Goal: Navigation & Orientation: Find specific page/section

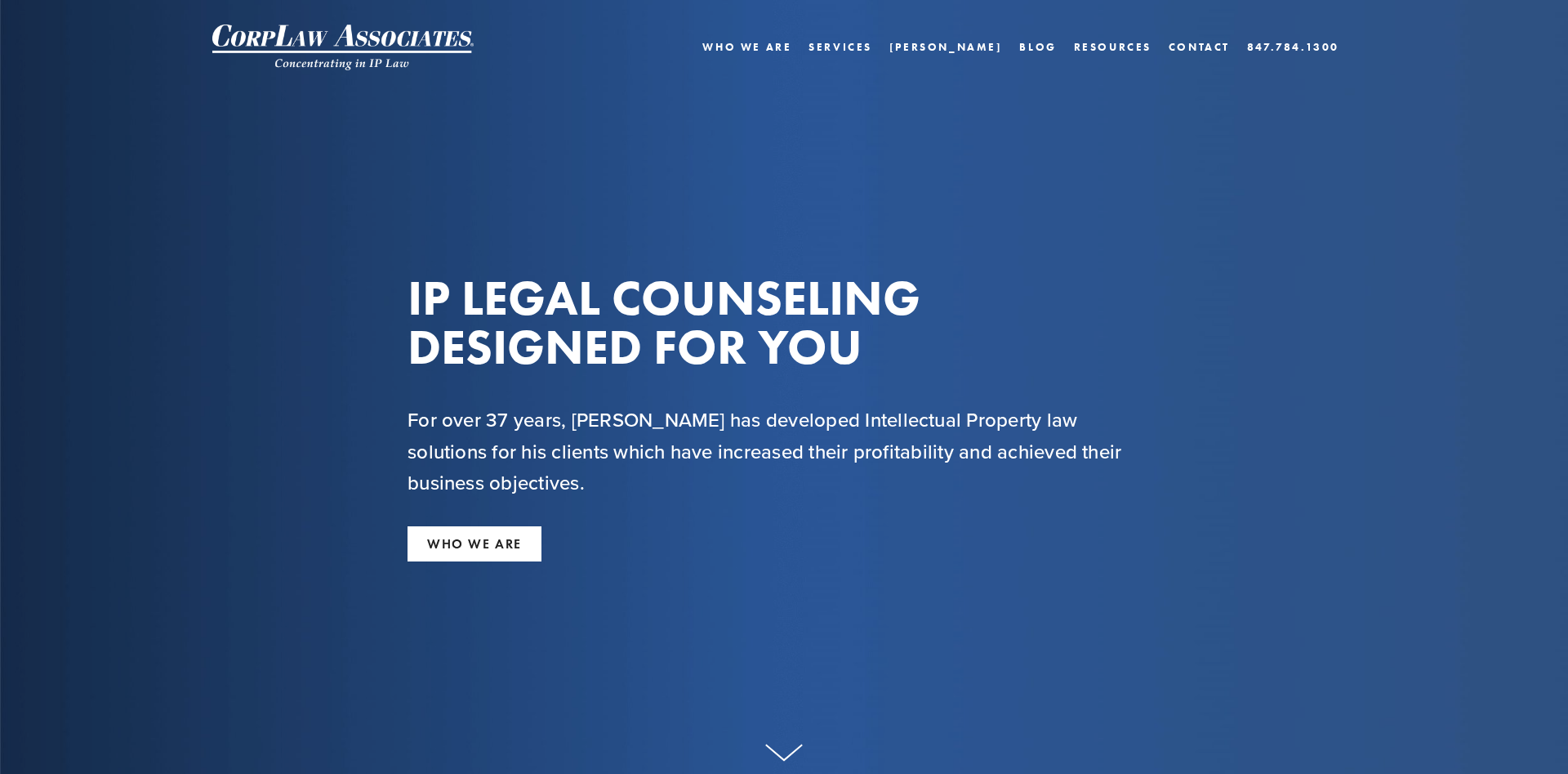
click at [785, 754] on use at bounding box center [783, 752] width 36 height 16
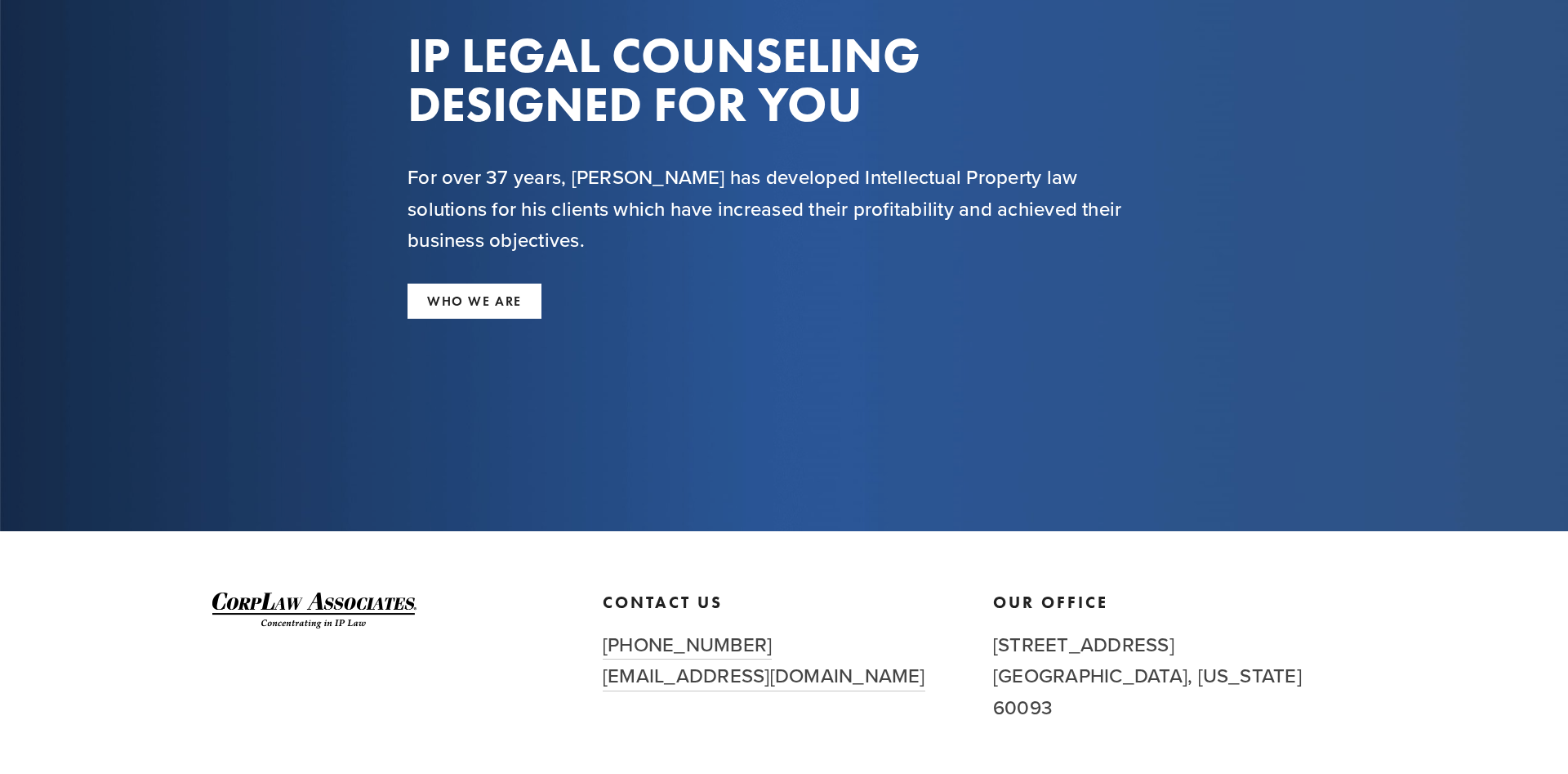
scroll to position [313, 0]
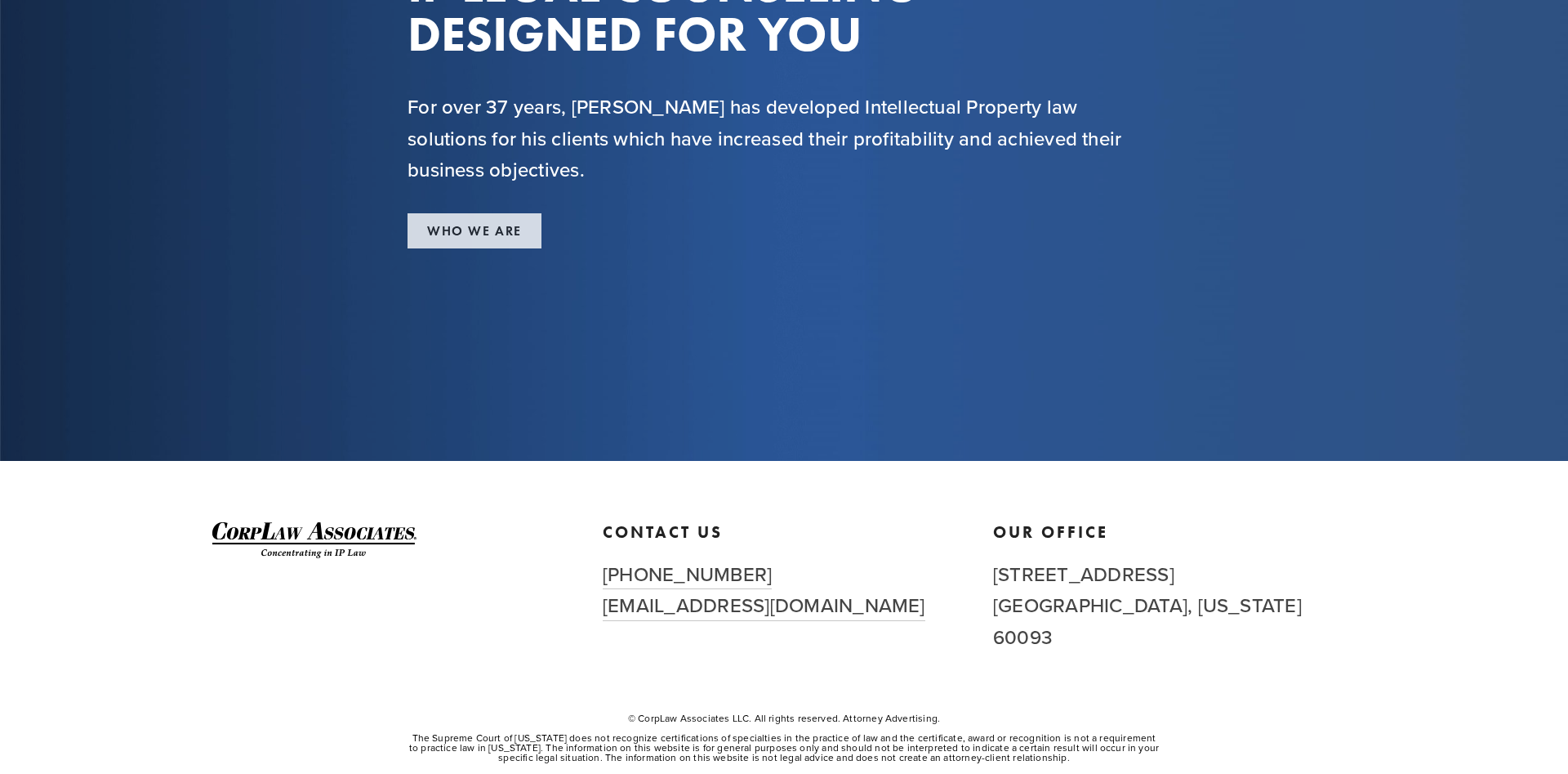
click at [471, 232] on link "WHO WE ARE" at bounding box center [474, 231] width 134 height 35
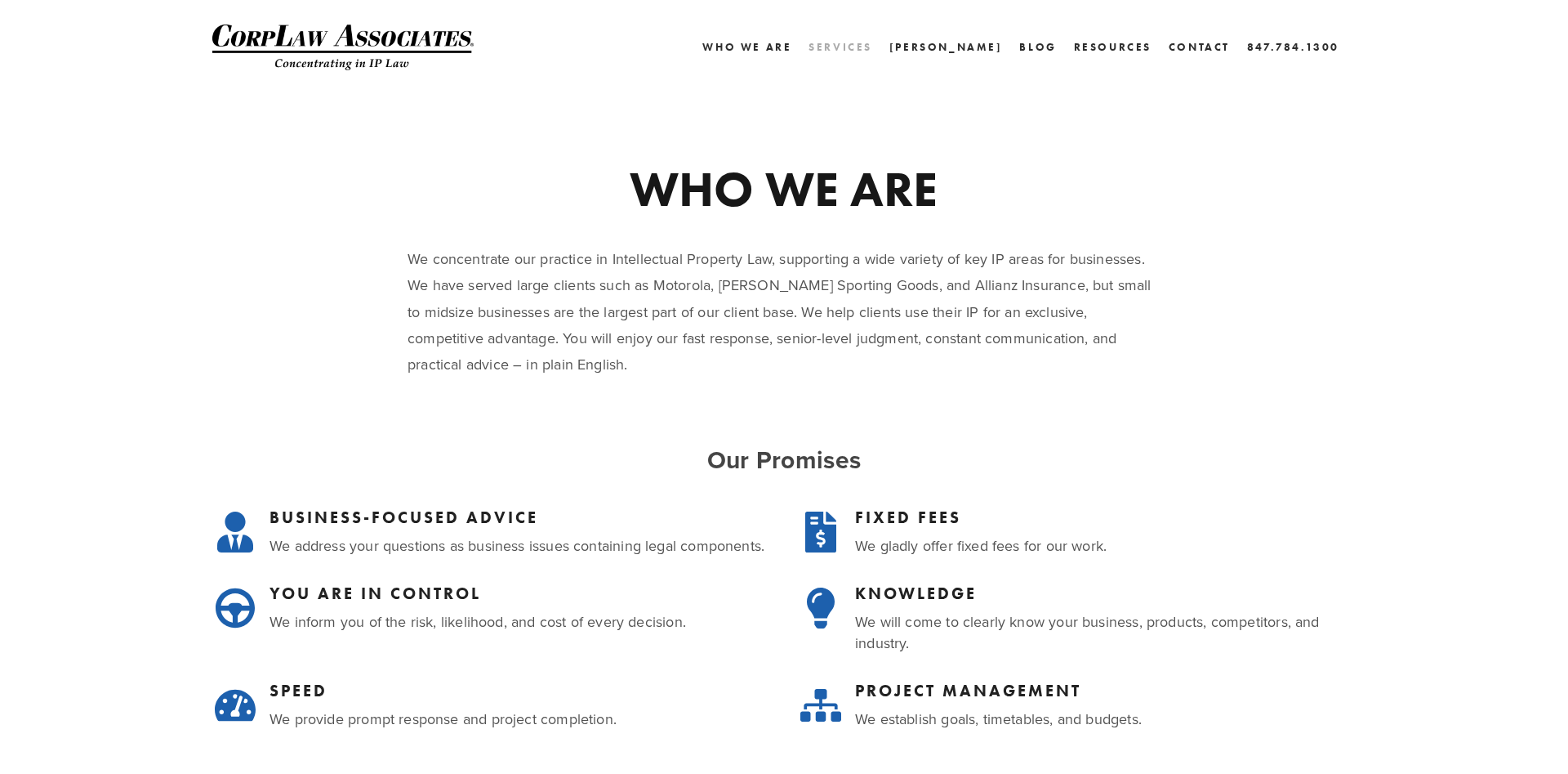
click at [872, 45] on link "Services" at bounding box center [840, 46] width 64 height 24
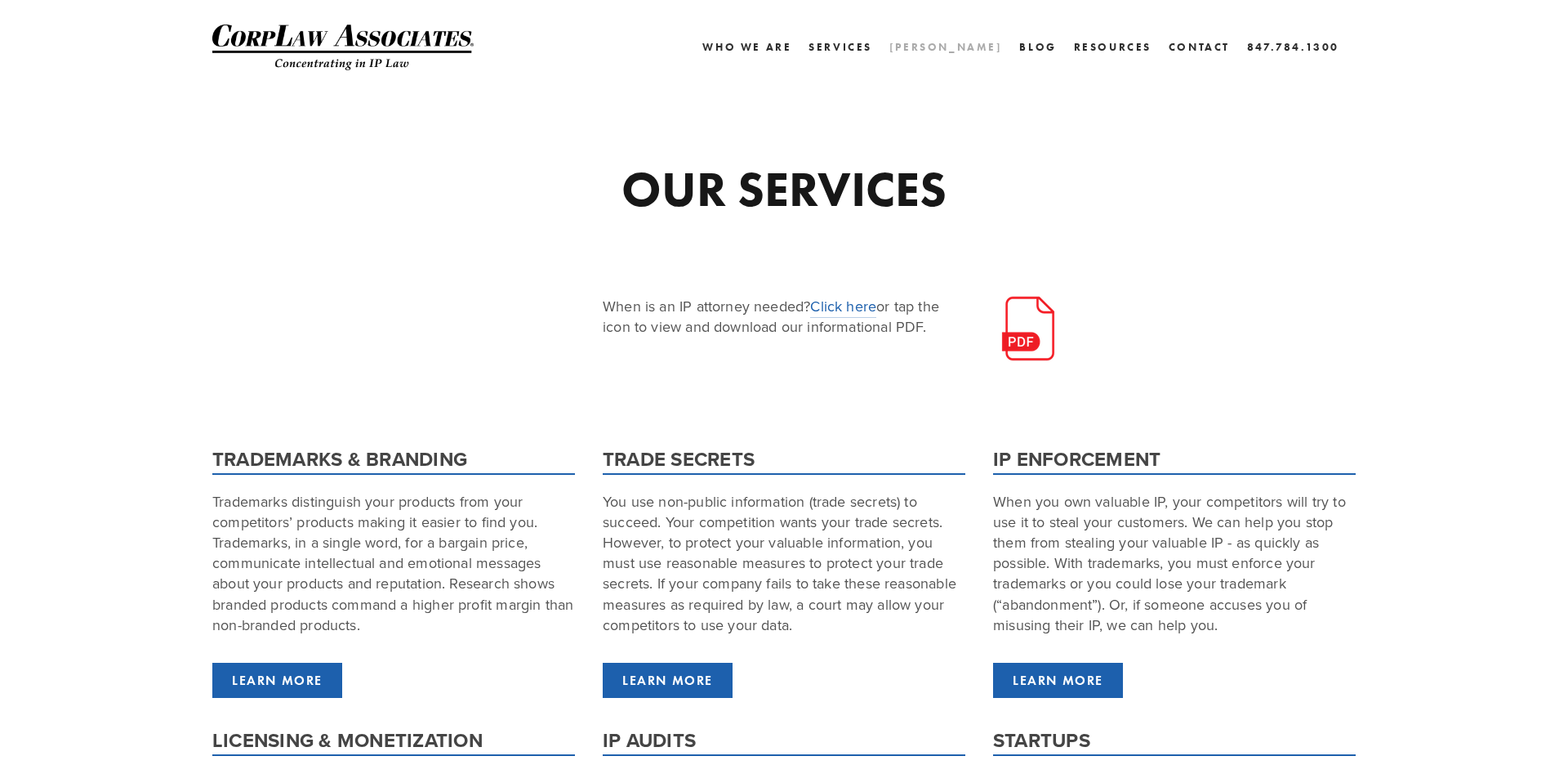
click at [981, 45] on link "[PERSON_NAME]" at bounding box center [946, 46] width 114 height 24
